Goal: Complete application form

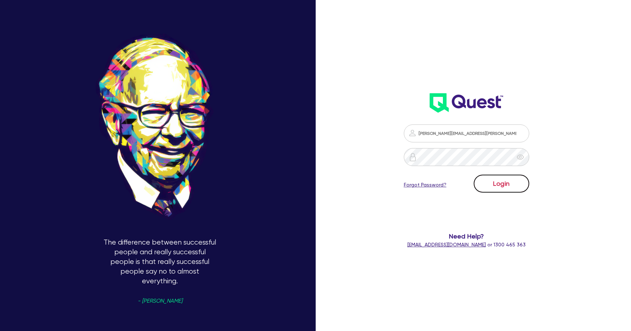
click at [492, 187] on button "Login" at bounding box center [502, 184] width 56 height 18
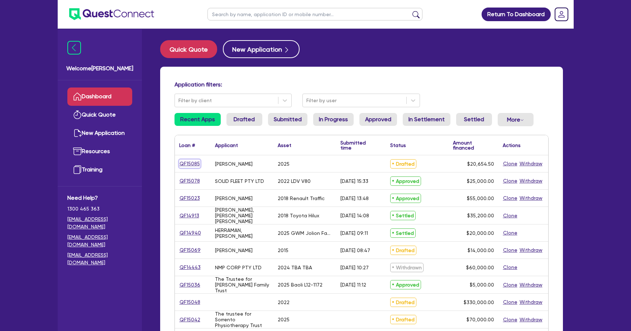
click at [185, 163] on link "QF15085" at bounding box center [189, 164] width 21 height 8
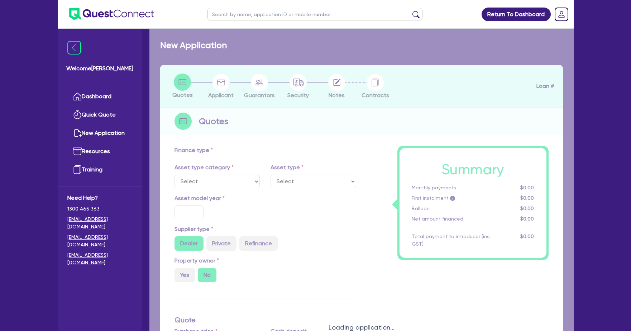
select select "CARS_AND_LIGHT_TRUCKS"
type input "2025"
type input "20,000"
type input "17"
select select "VANS_AND_UTES"
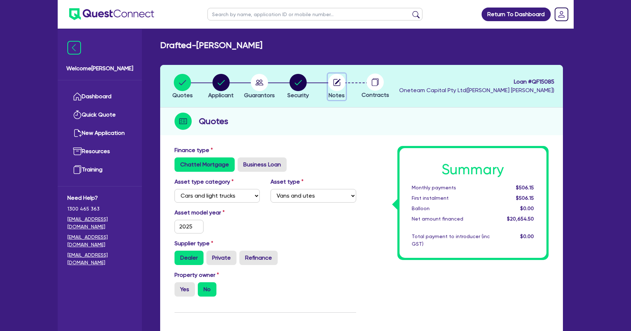
click at [340, 80] on circle "button" at bounding box center [336, 82] width 17 height 17
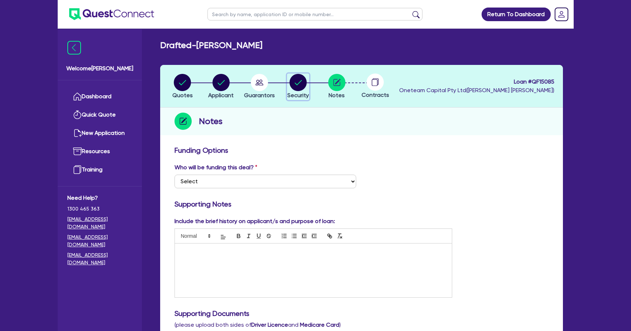
click at [291, 82] on circle "button" at bounding box center [298, 82] width 17 height 17
select select "CARS_AND_LIGHT_TRUCKS"
select select "VANS_AND_UTES"
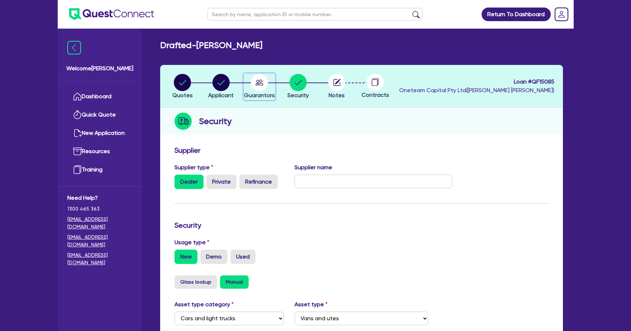
click at [273, 87] on div "button" at bounding box center [259, 82] width 31 height 17
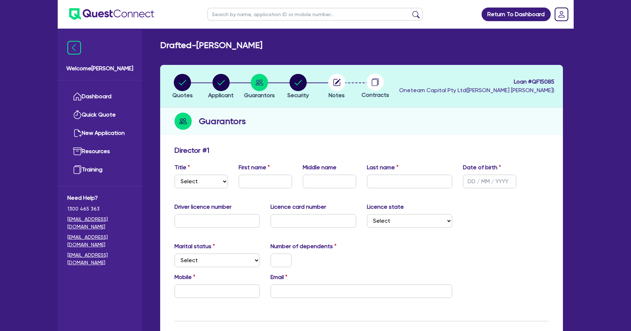
click at [327, 85] on li "Notes" at bounding box center [337, 85] width 39 height 25
click at [383, 84] on circle at bounding box center [375, 81] width 17 height 17
click at [370, 82] on circle at bounding box center [375, 81] width 17 height 17
click at [328, 82] on circle "button" at bounding box center [336, 82] width 17 height 17
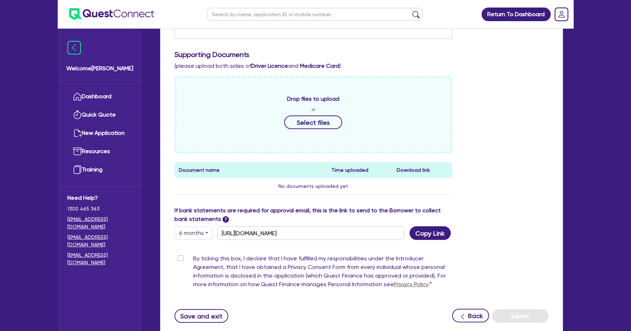
scroll to position [309, 0]
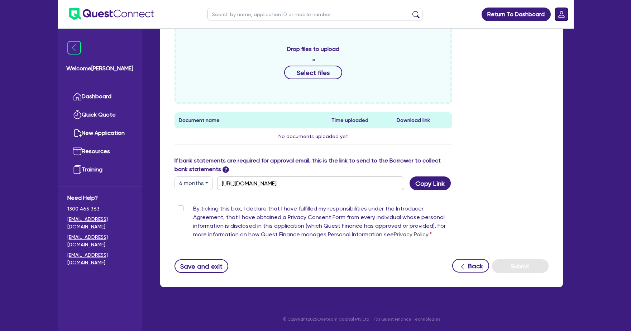
click at [561, 17] on rect "Dropdown toggle" at bounding box center [561, 14] width 13 height 13
click at [529, 48] on link "Logout" at bounding box center [541, 45] width 54 height 13
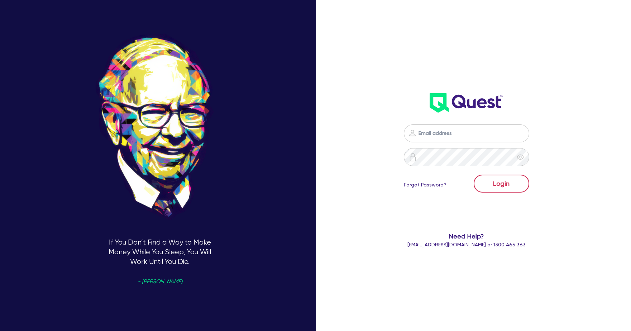
type input "[PERSON_NAME][EMAIL_ADDRESS][PERSON_NAME][DOMAIN_NAME]"
click at [503, 186] on button "Login" at bounding box center [502, 184] width 56 height 18
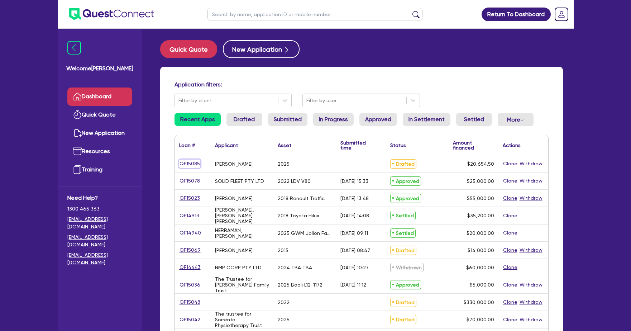
click at [195, 161] on link "QF15085" at bounding box center [189, 164] width 21 height 8
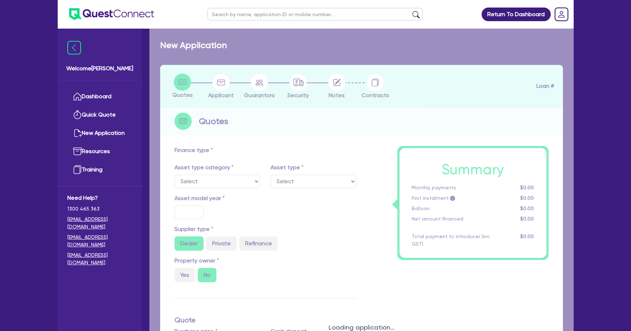
select select "CARS_AND_LIGHT_TRUCKS"
type input "2025"
type input "20,000"
type input "17"
select select "VANS_AND_UTES"
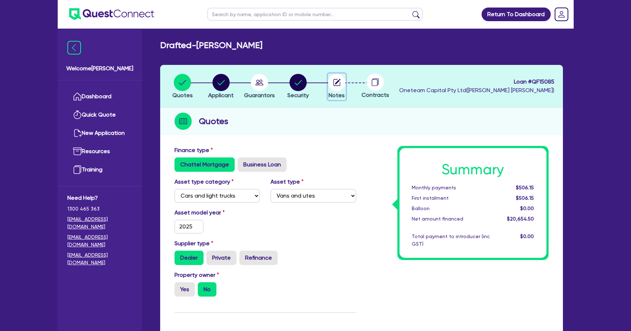
click at [333, 79] on icon "button" at bounding box center [336, 82] width 7 height 7
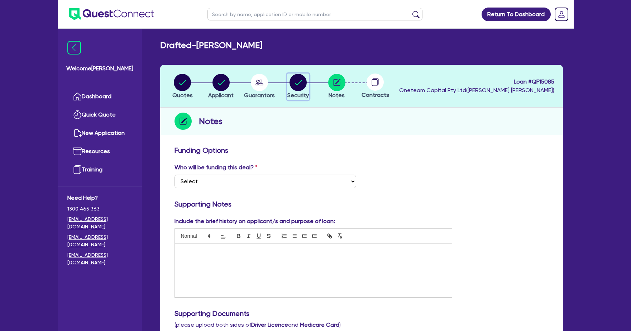
click at [299, 87] on circle "button" at bounding box center [298, 82] width 17 height 17
select select "CARS_AND_LIGHT_TRUCKS"
select select "VANS_AND_UTES"
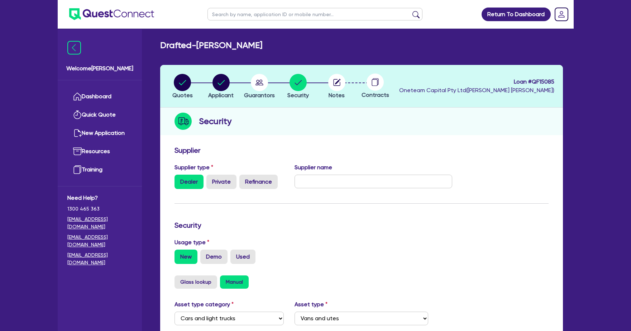
click at [374, 86] on circle at bounding box center [375, 81] width 17 height 17
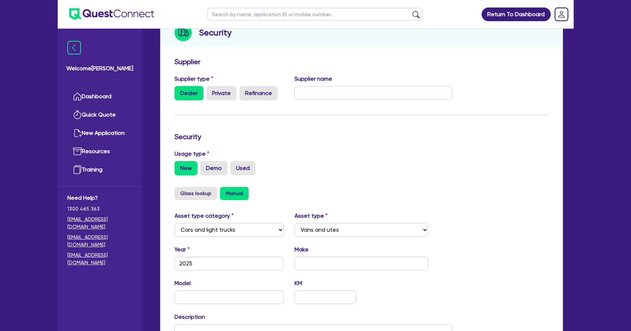
scroll to position [151, 0]
